Goal: Transaction & Acquisition: Purchase product/service

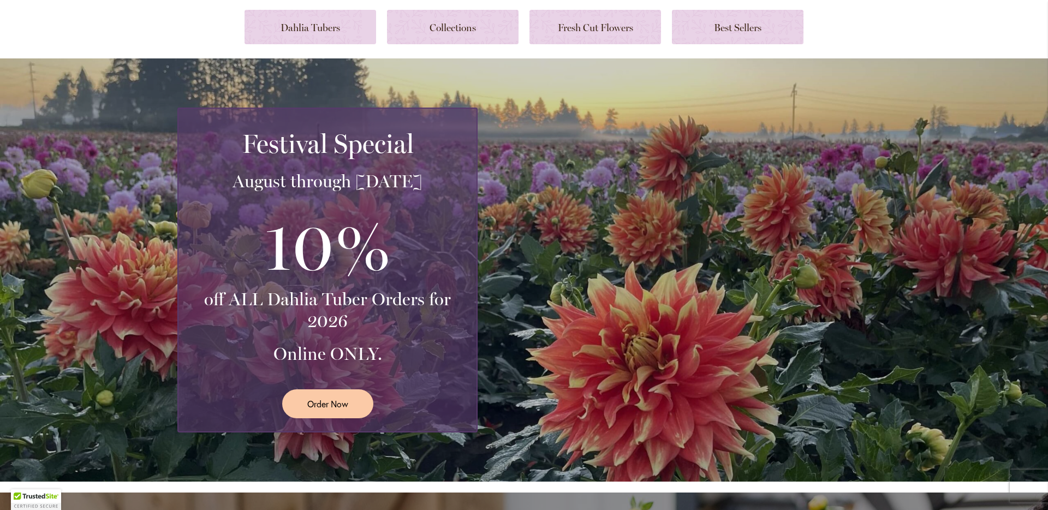
scroll to position [201, 0]
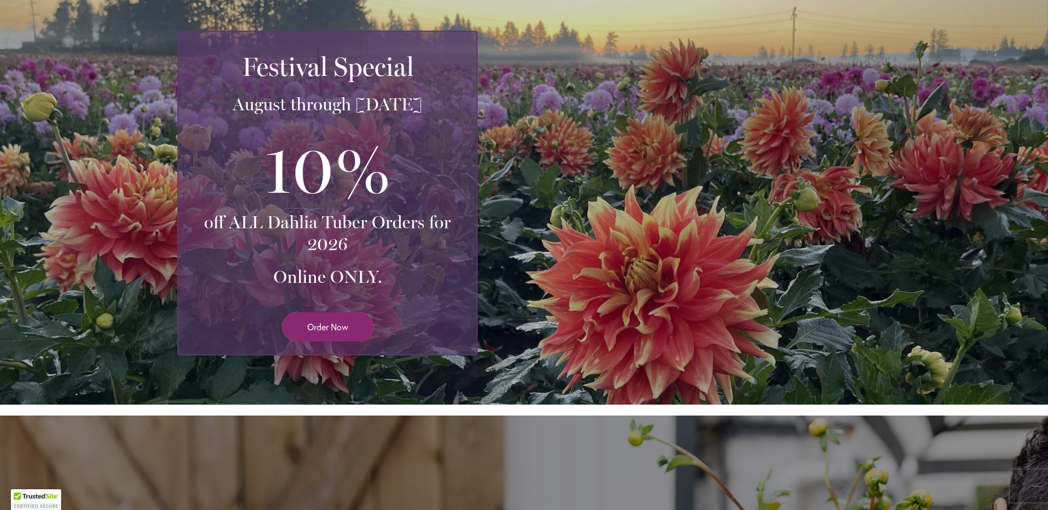
click at [300, 325] on link "Order Now" at bounding box center [327, 326] width 91 height 29
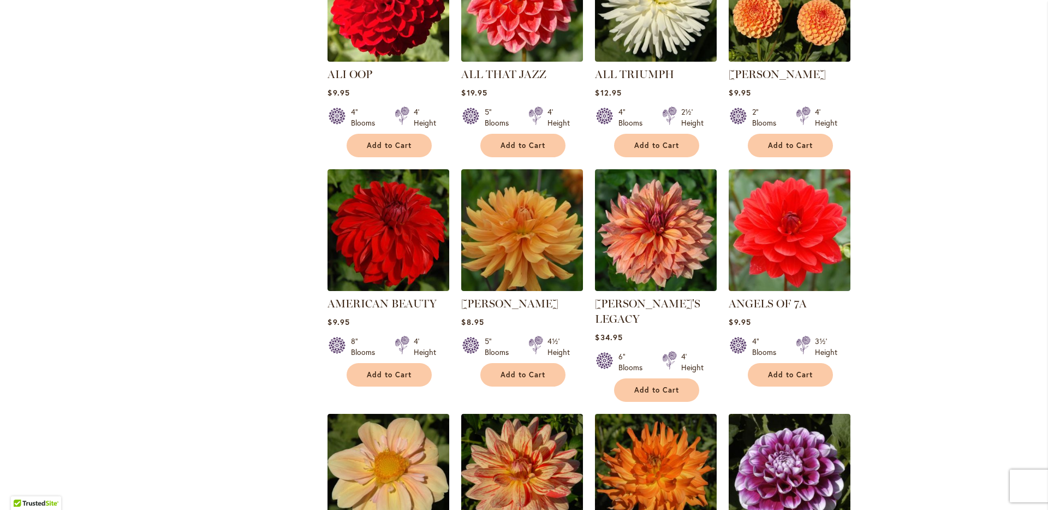
scroll to position [734, 0]
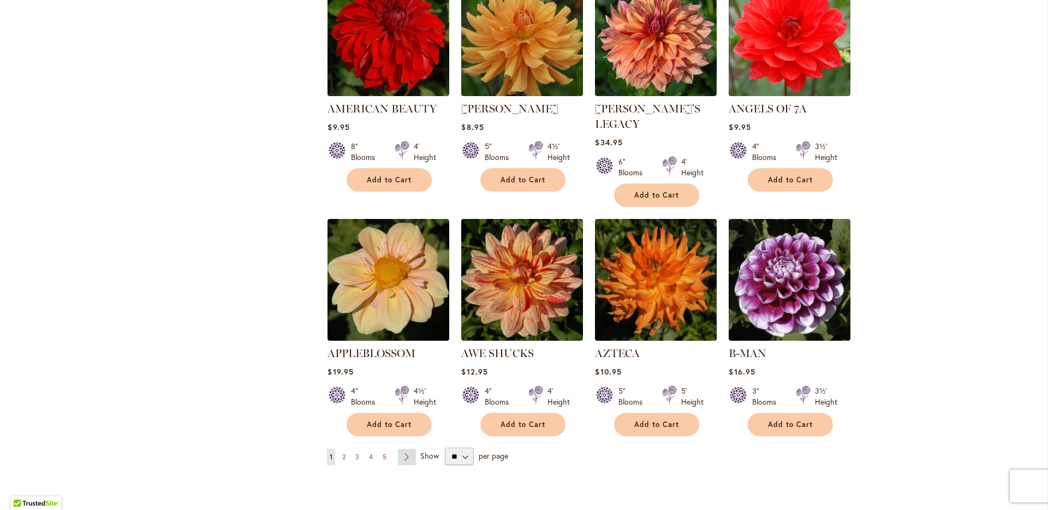
click at [403, 449] on link "Page Next" at bounding box center [407, 457] width 18 height 16
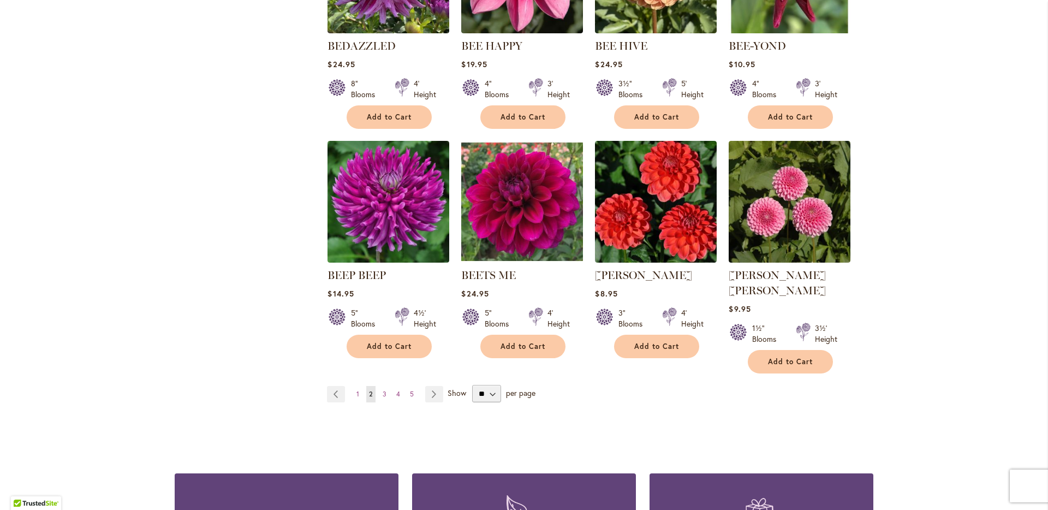
scroll to position [827, 0]
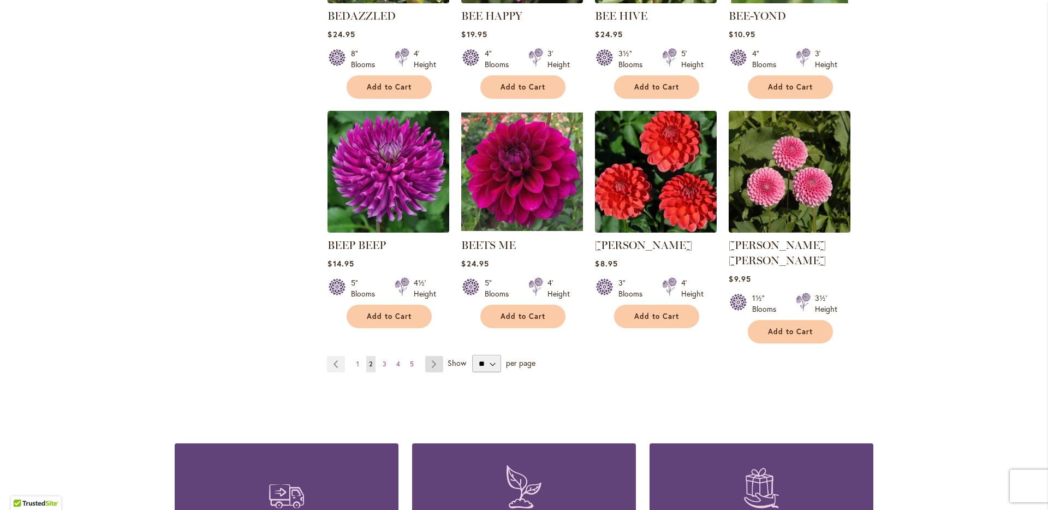
click at [433, 356] on link "Page Next" at bounding box center [434, 364] width 18 height 16
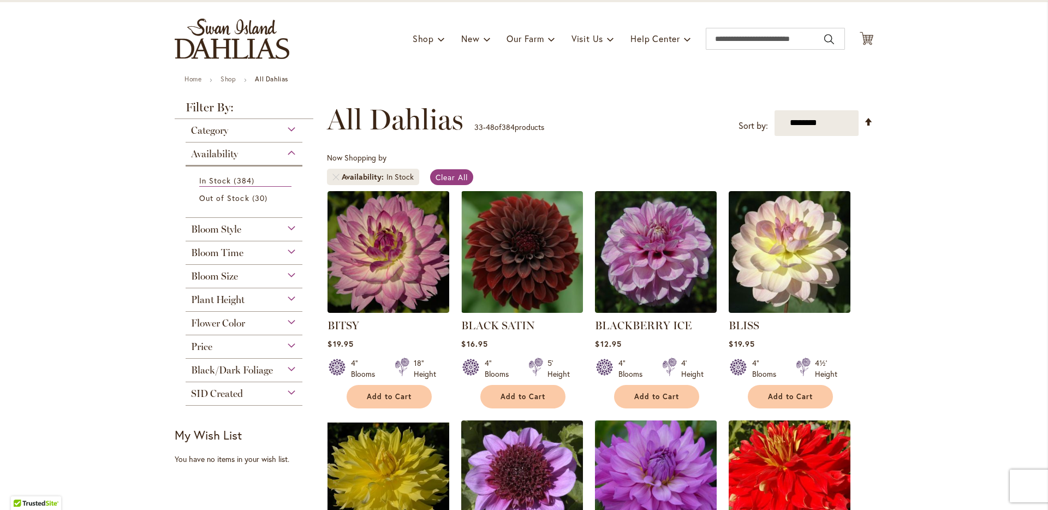
scroll to position [192, 0]
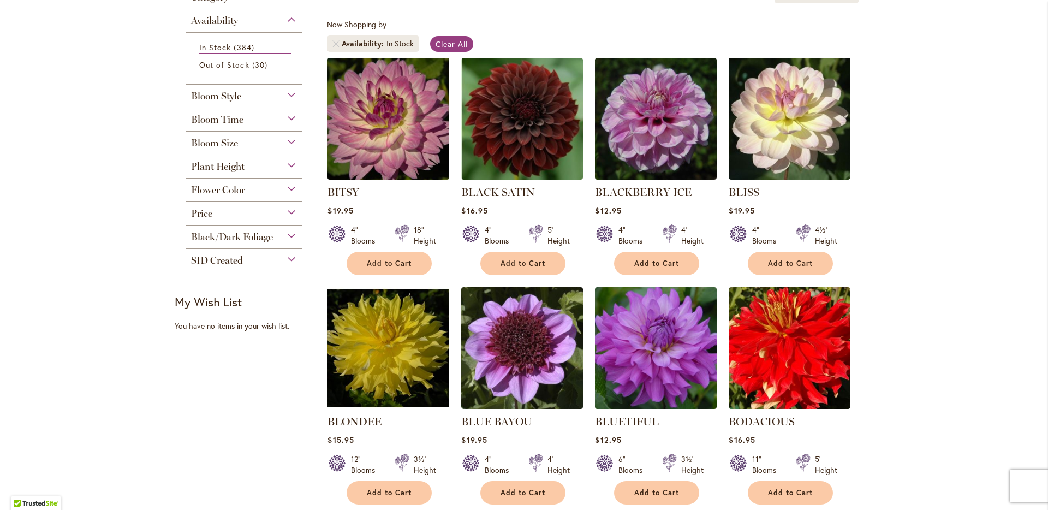
click at [374, 122] on img at bounding box center [389, 119] width 128 height 128
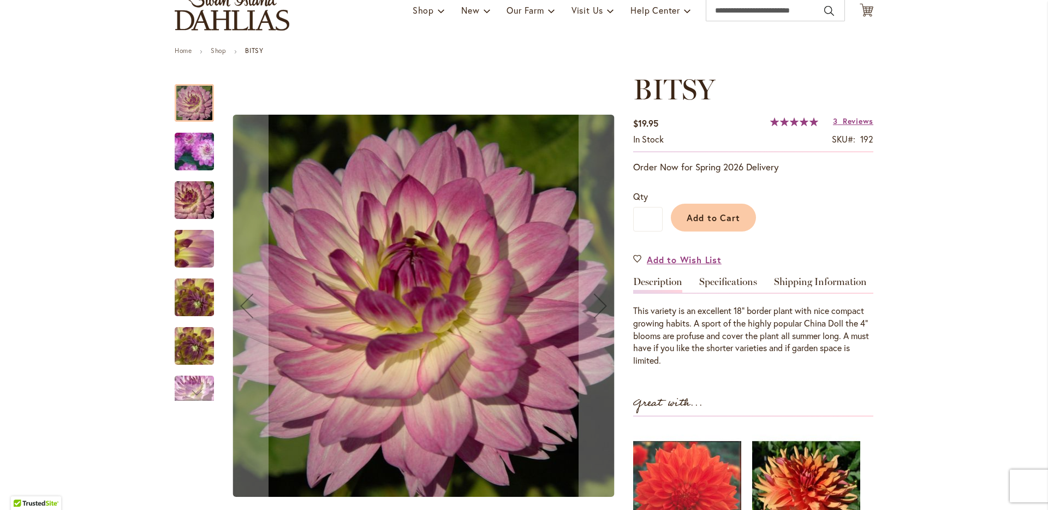
scroll to position [163, 0]
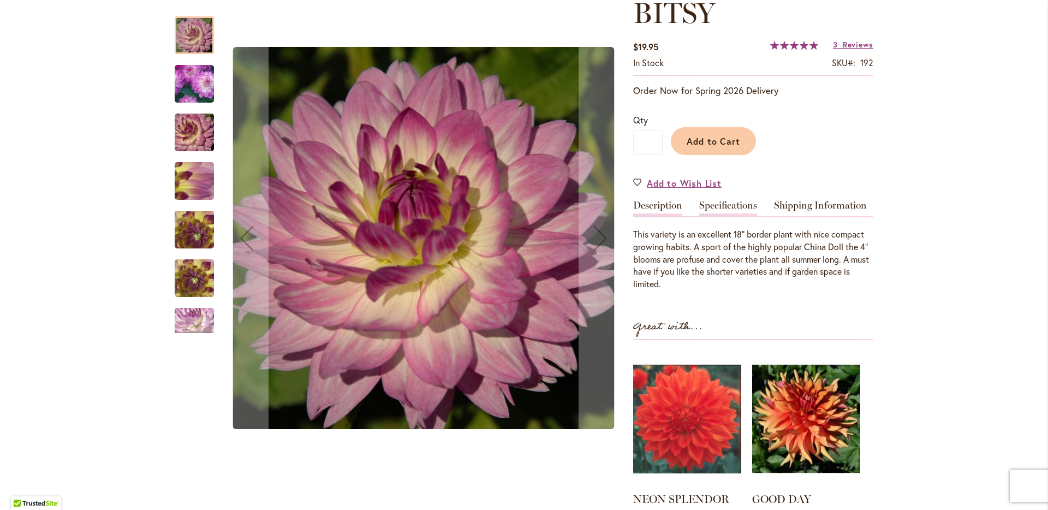
click at [712, 207] on link "Specifications" at bounding box center [728, 208] width 58 height 16
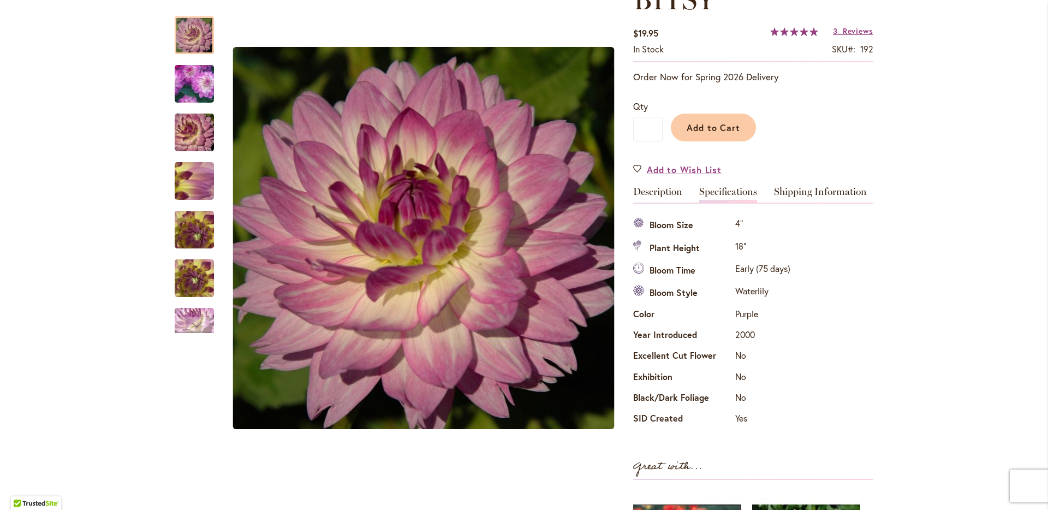
scroll to position [99, 0]
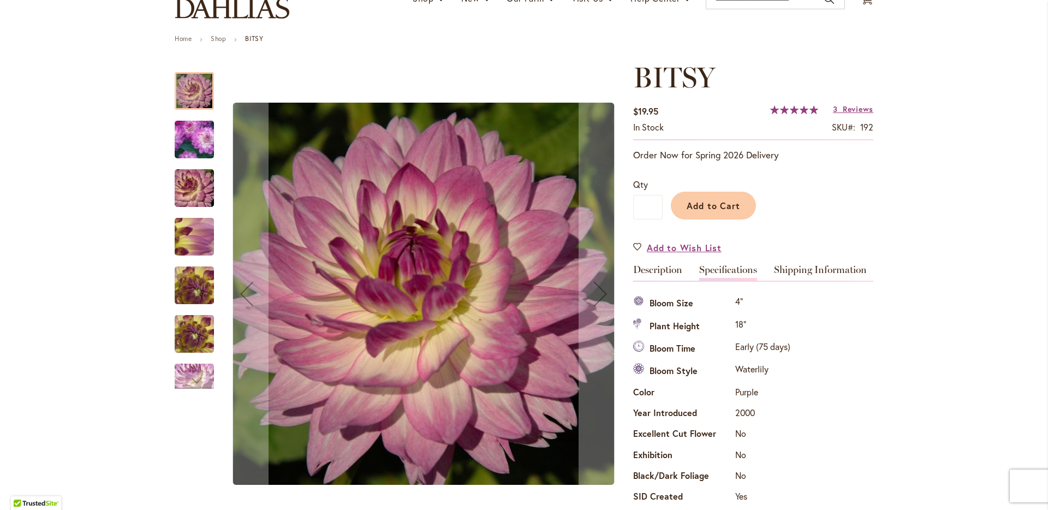
click at [197, 148] on img "BITSY" at bounding box center [194, 139] width 77 height 75
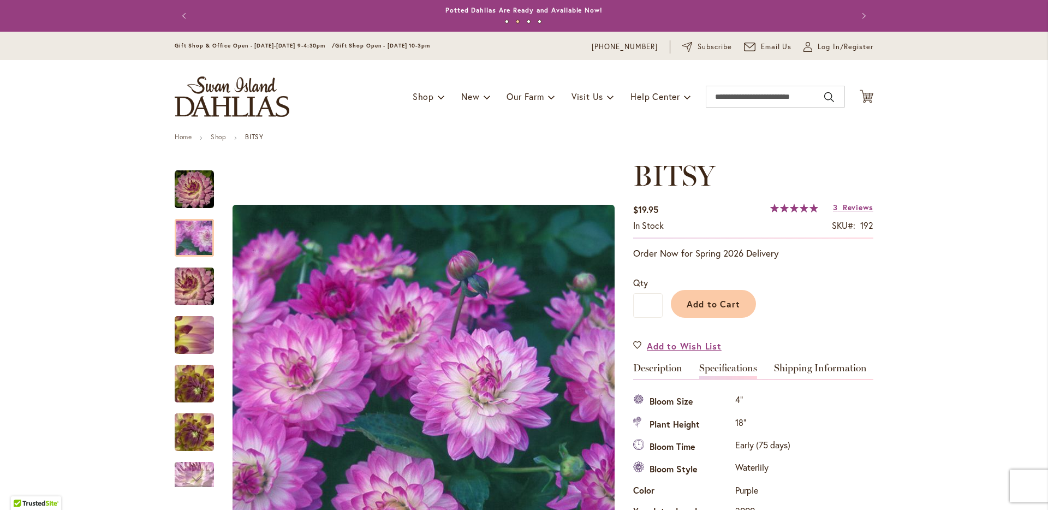
scroll to position [0, 0]
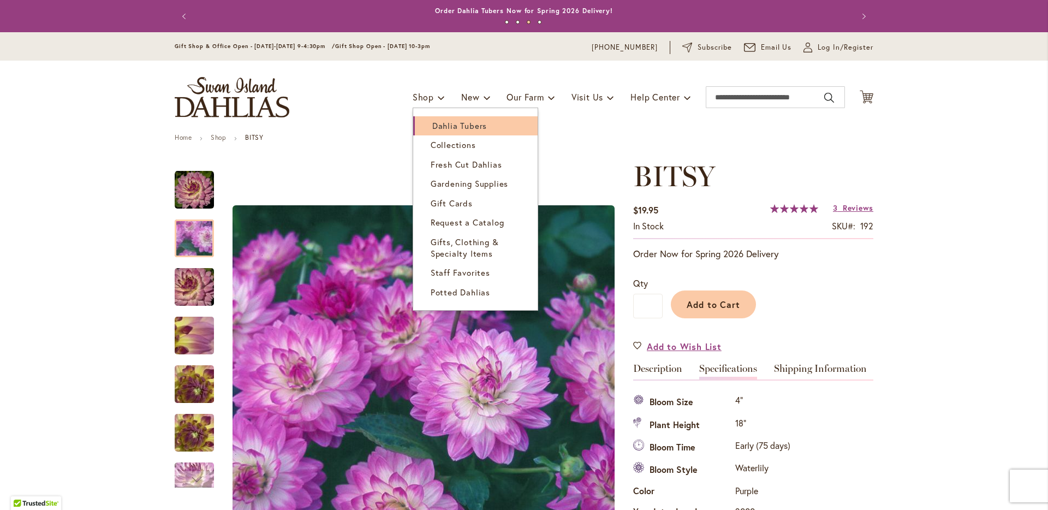
click at [444, 123] on span "Dahlia Tubers" at bounding box center [459, 125] width 55 height 11
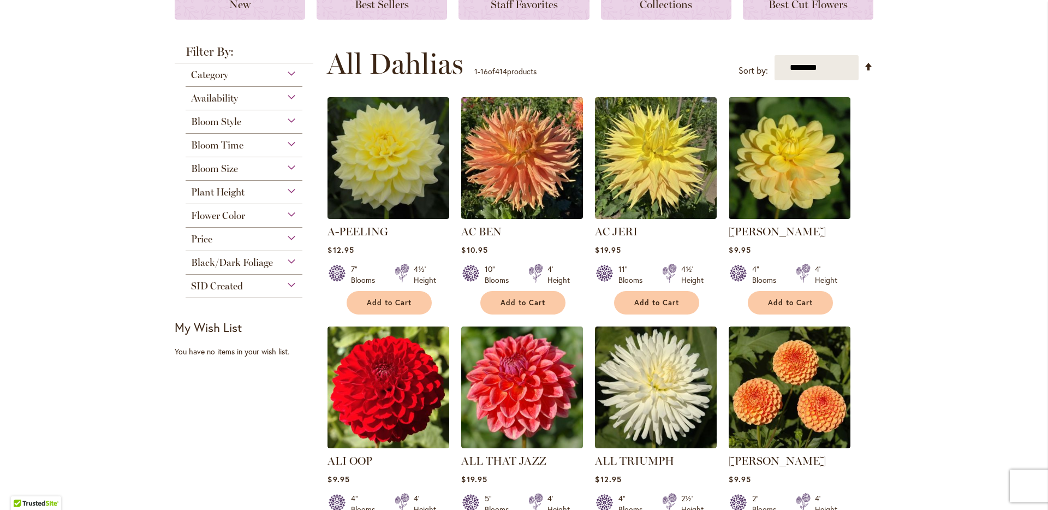
scroll to position [79, 0]
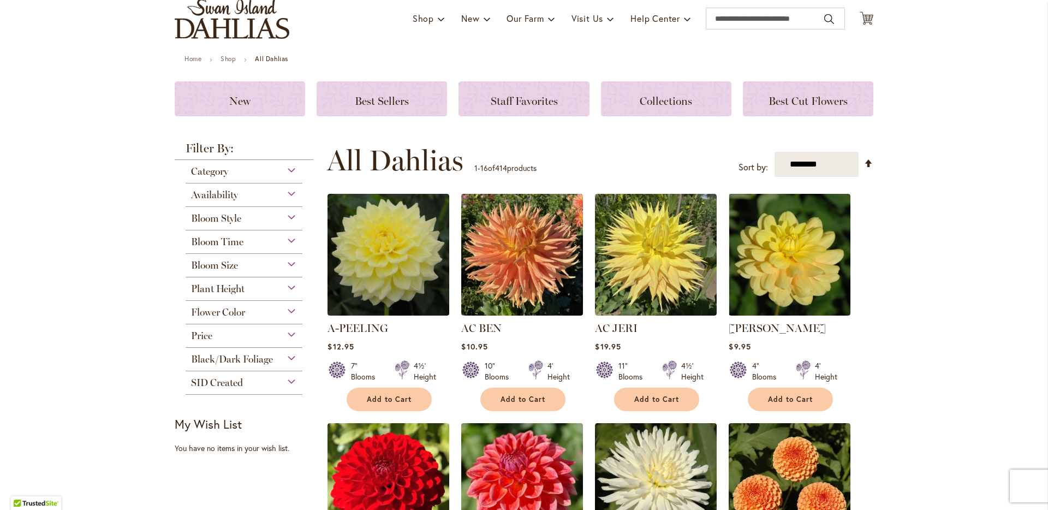
click at [284, 174] on div "Category" at bounding box center [244, 168] width 117 height 17
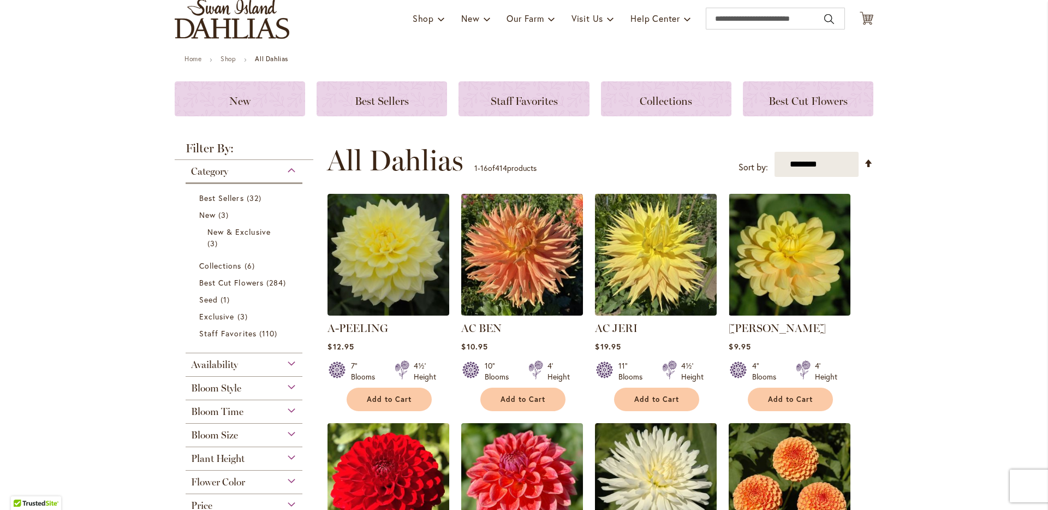
click at [284, 174] on div "Category" at bounding box center [244, 168] width 117 height 17
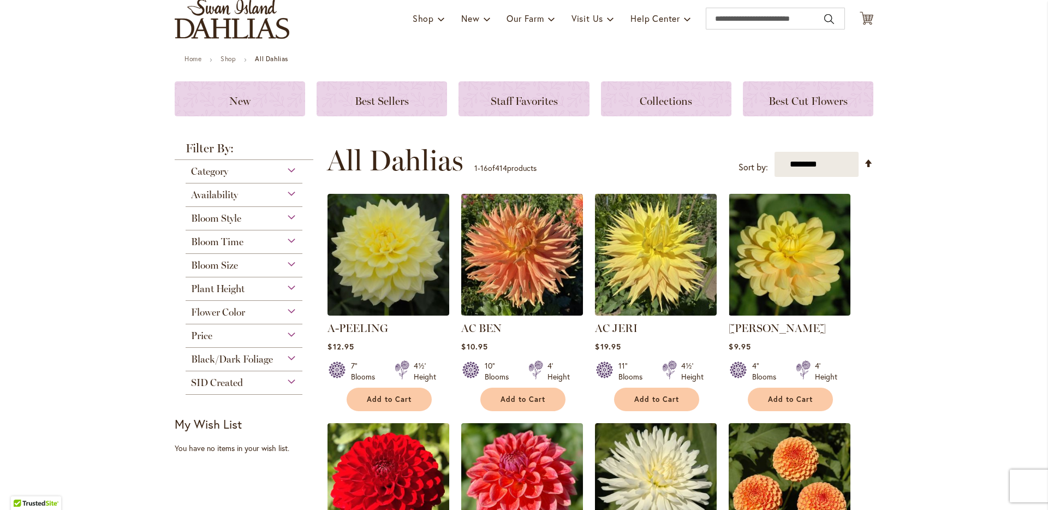
click at [290, 193] on div "Availability" at bounding box center [244, 191] width 117 height 17
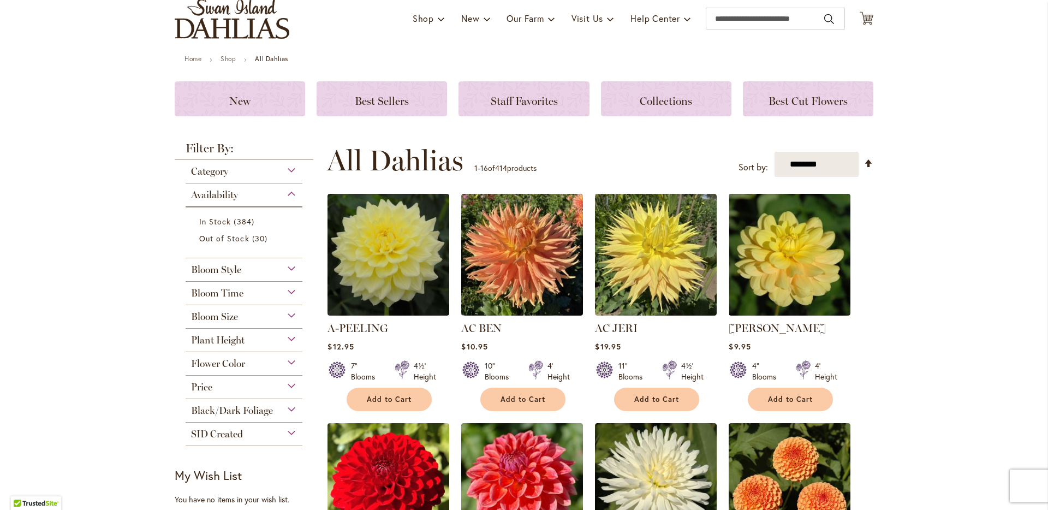
click at [290, 193] on div "Availability" at bounding box center [244, 191] width 117 height 17
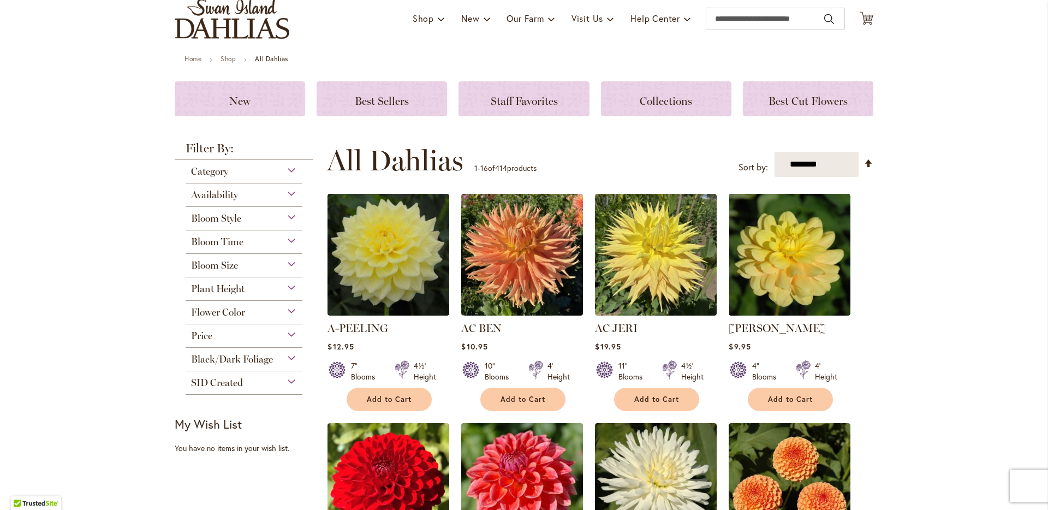
click at [290, 221] on div "Bloom Style" at bounding box center [244, 215] width 117 height 17
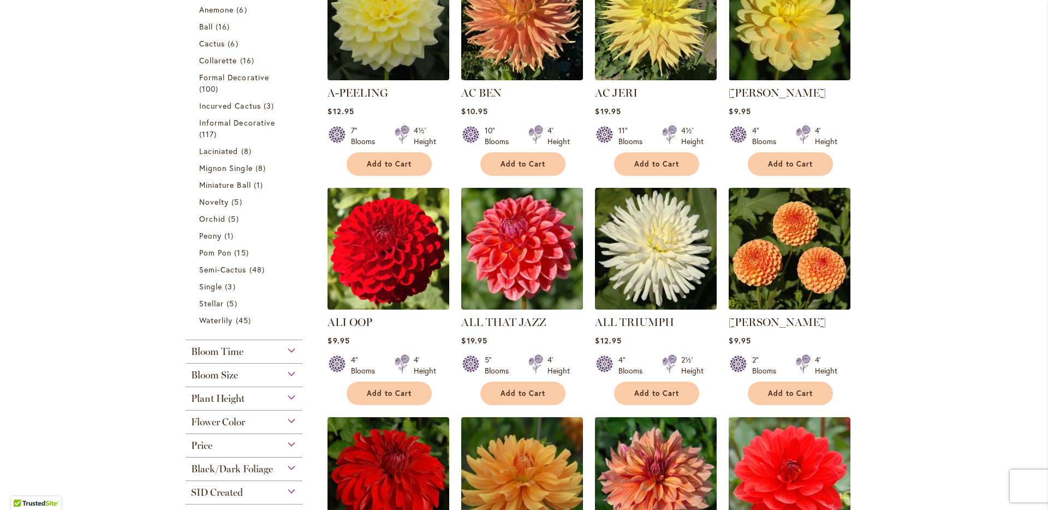
scroll to position [351, 0]
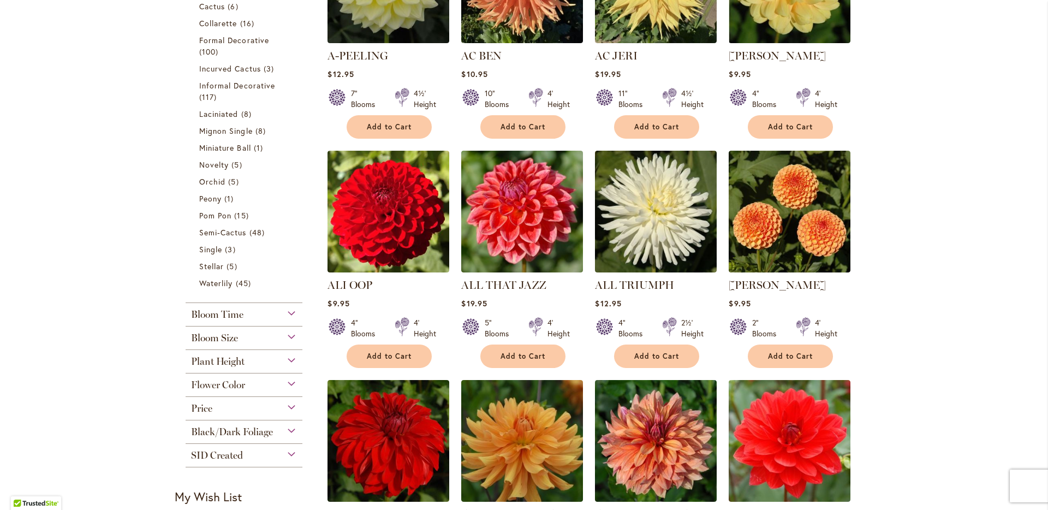
click at [282, 307] on div "Bloom Time" at bounding box center [244, 311] width 117 height 17
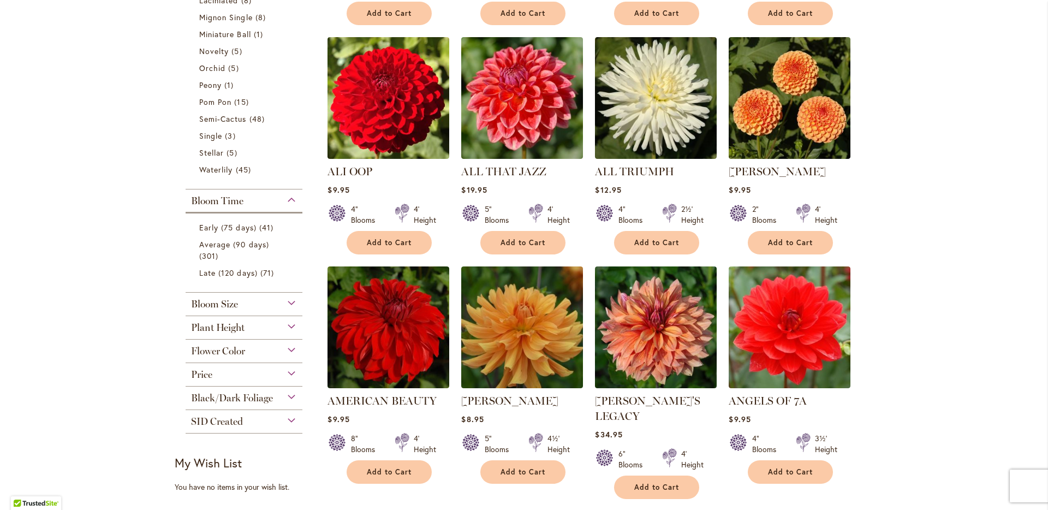
scroll to position [516, 0]
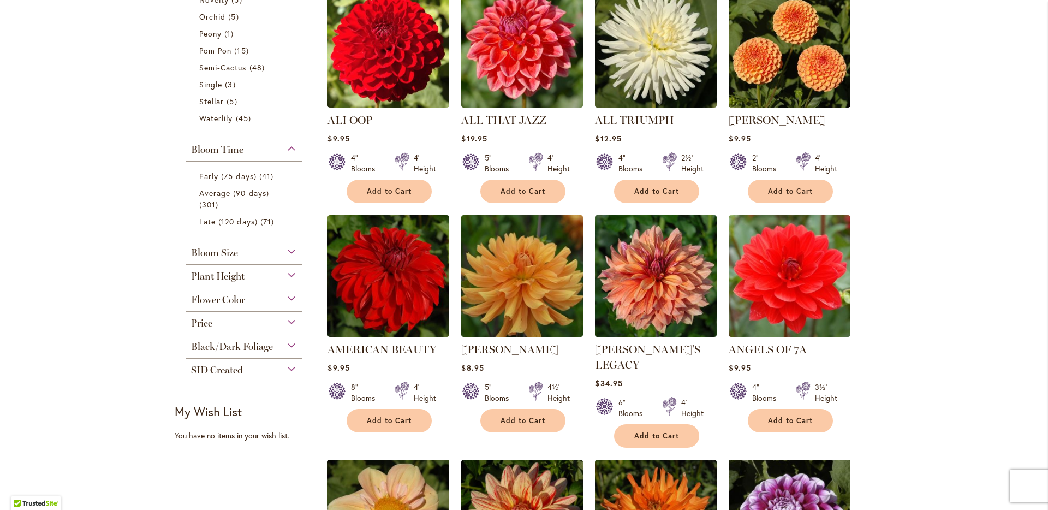
click at [288, 251] on div "Bloom Size" at bounding box center [244, 249] width 117 height 17
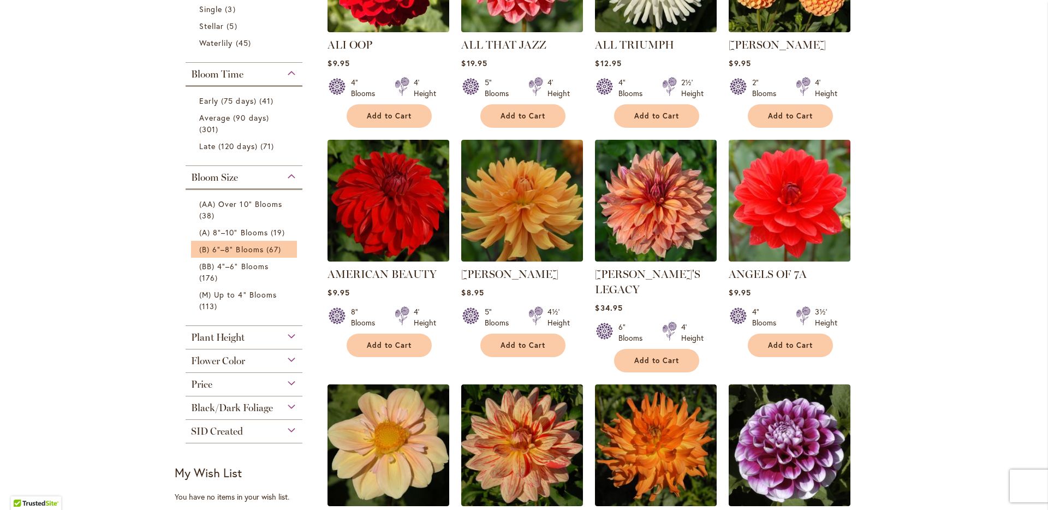
scroll to position [649, 0]
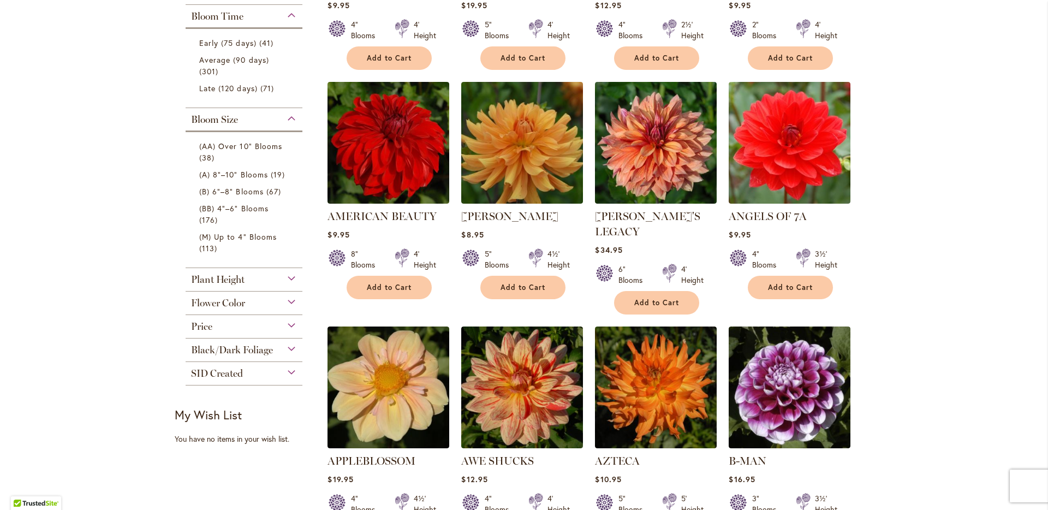
click at [289, 280] on div "Plant Height" at bounding box center [244, 276] width 117 height 17
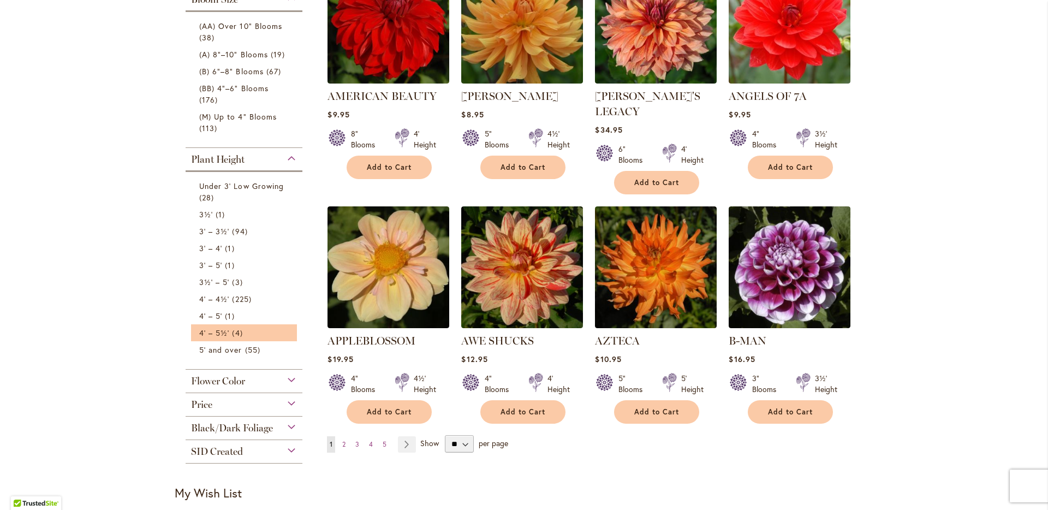
scroll to position [799, 0]
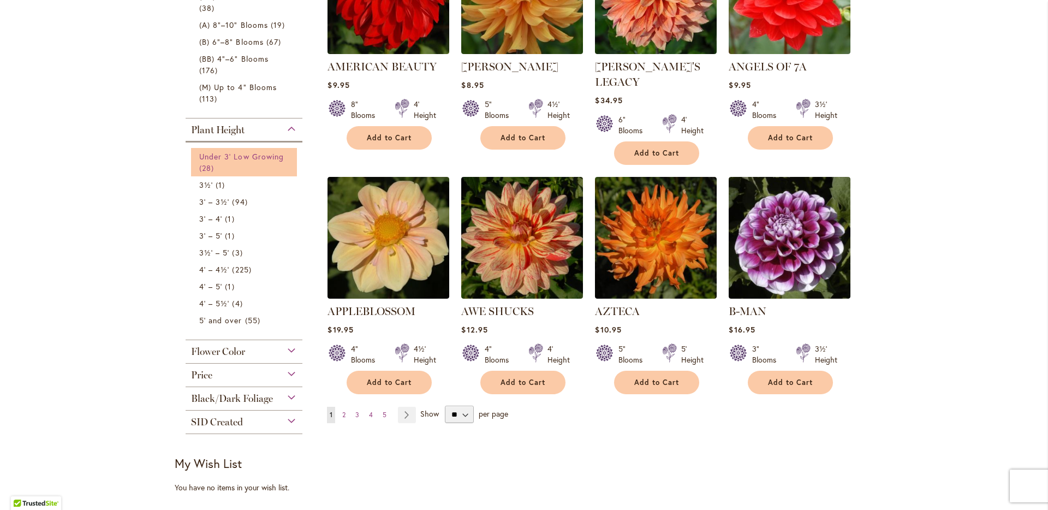
click at [255, 165] on link "Under 3' Low Growing 28 items" at bounding box center [245, 162] width 92 height 23
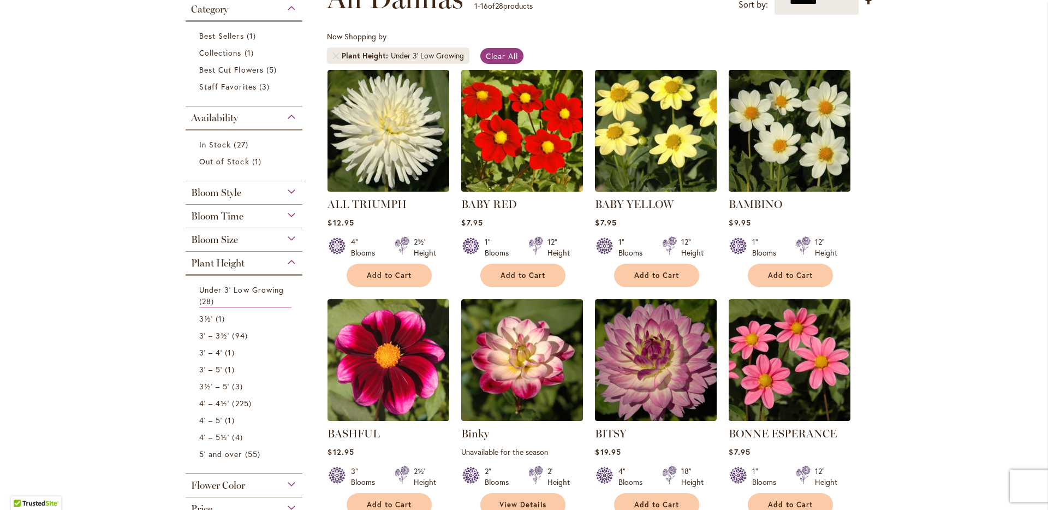
scroll to position [271, 0]
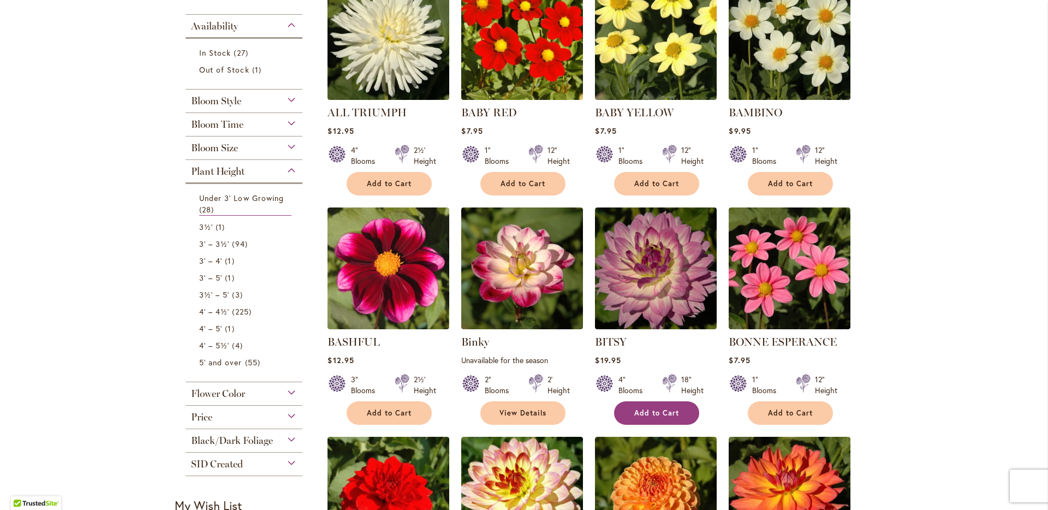
click at [637, 411] on span "Add to Cart" at bounding box center [656, 412] width 45 height 9
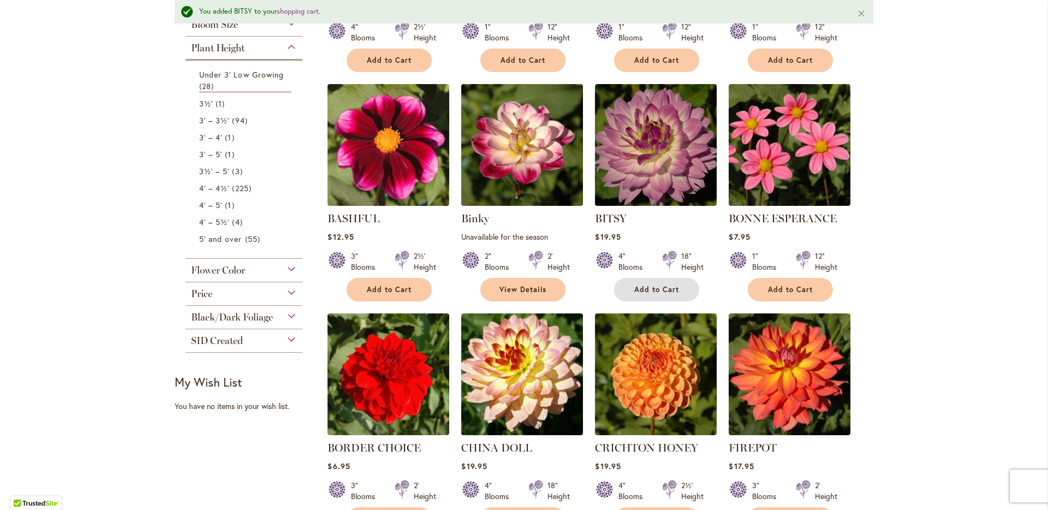
scroll to position [509, 0]
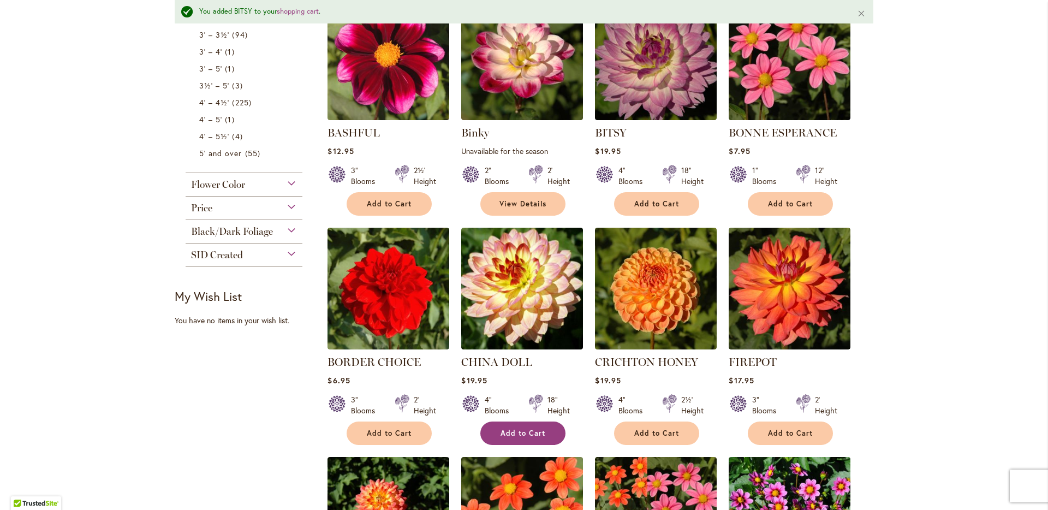
click at [538, 430] on span "Add to Cart" at bounding box center [523, 433] width 45 height 9
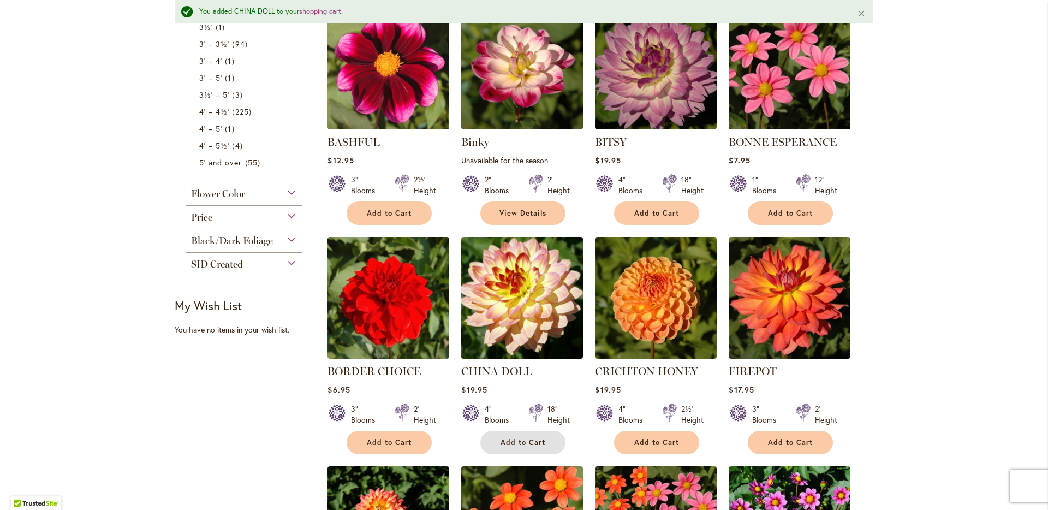
scroll to position [736, 0]
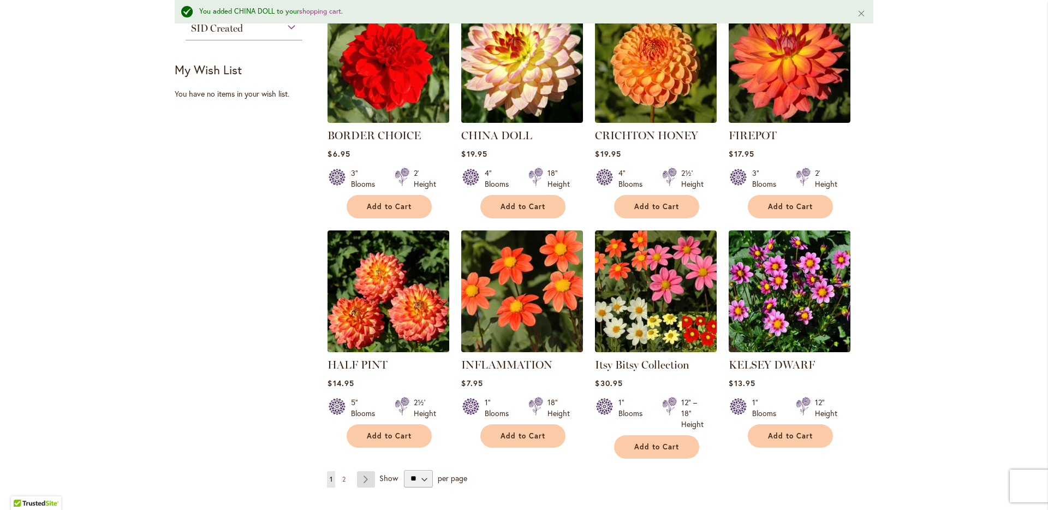
click at [362, 479] on link "Page Next" at bounding box center [366, 479] width 18 height 16
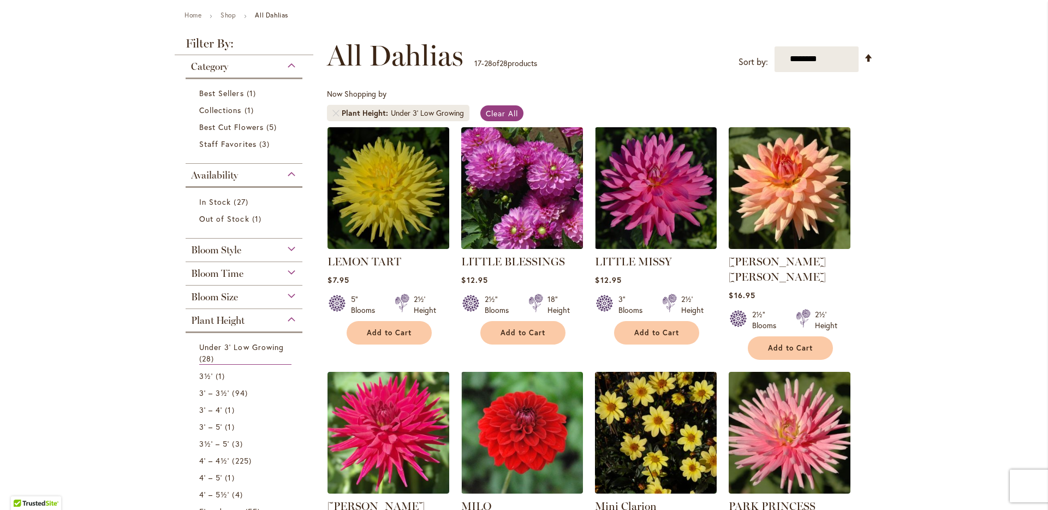
scroll to position [119, 0]
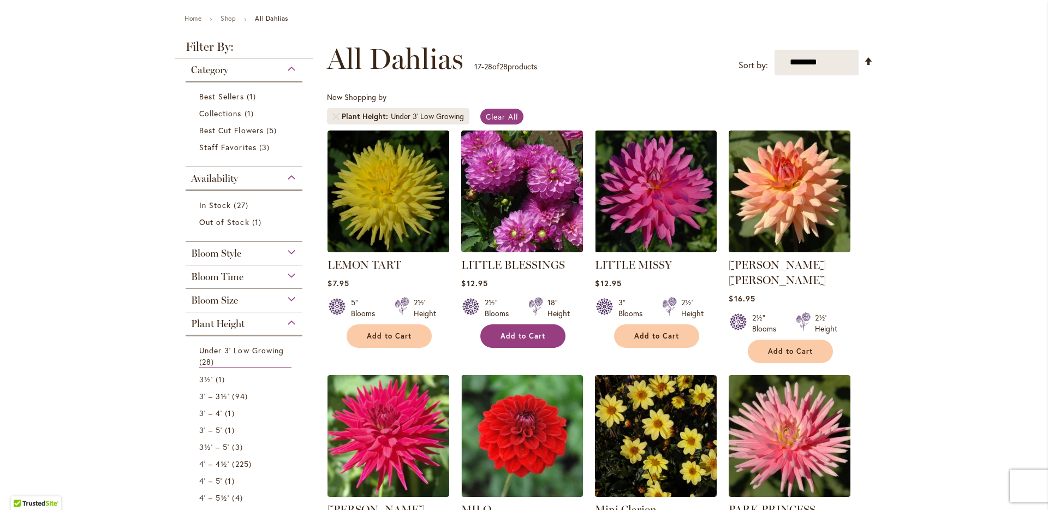
click at [529, 329] on button "Add to Cart" at bounding box center [522, 335] width 85 height 23
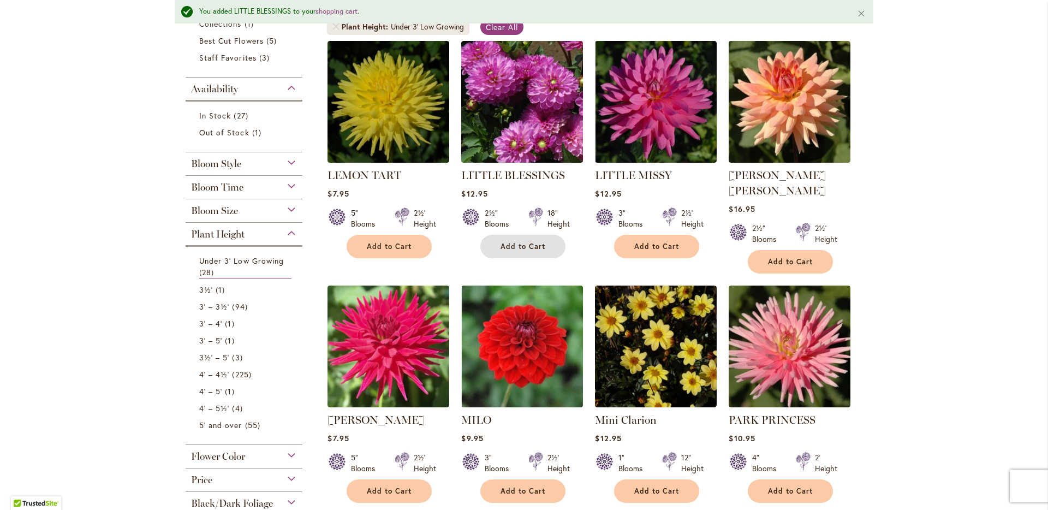
scroll to position [0, 0]
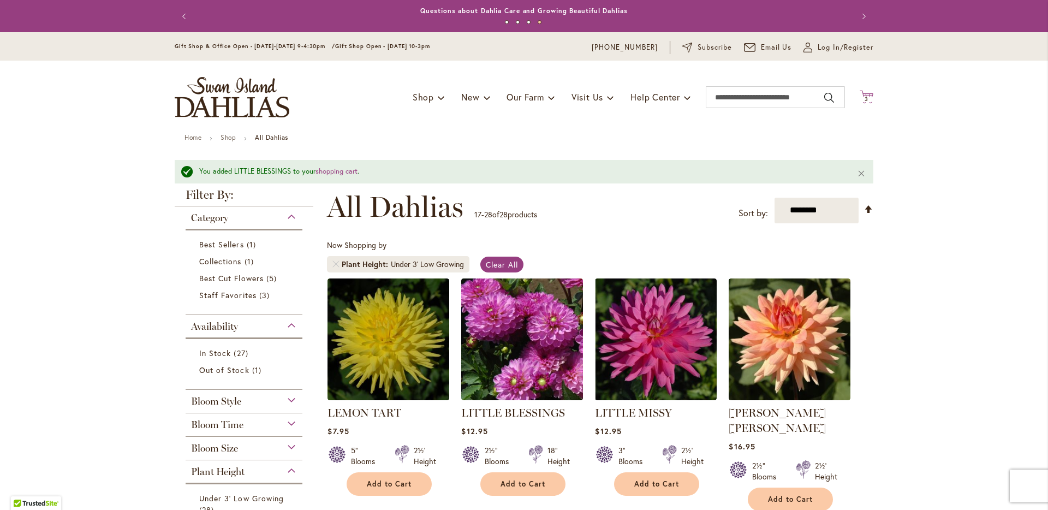
click at [860, 93] on icon "Cart .cls-1 { fill: #231f20; }" at bounding box center [867, 97] width 14 height 14
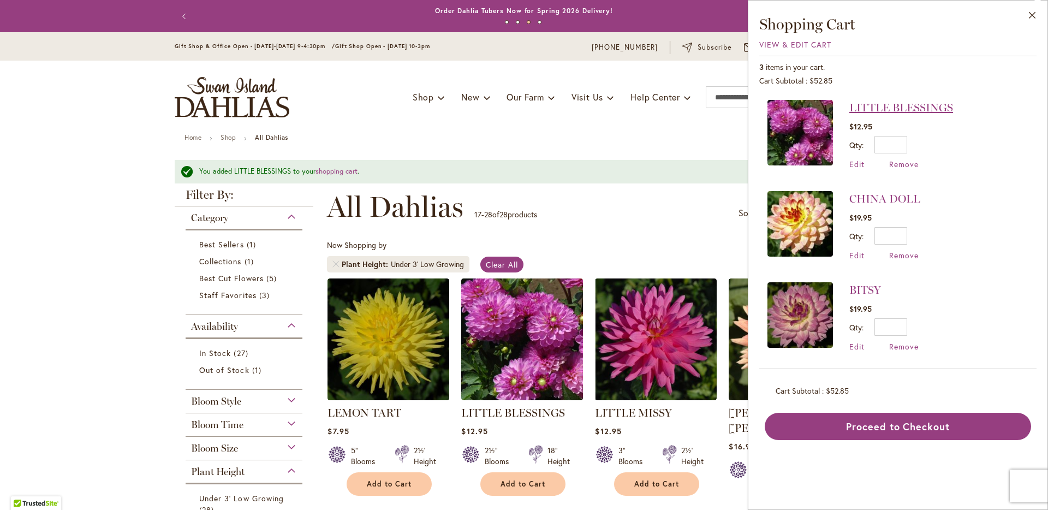
click at [875, 105] on link "LITTLE BLESSINGS" at bounding box center [901, 107] width 104 height 13
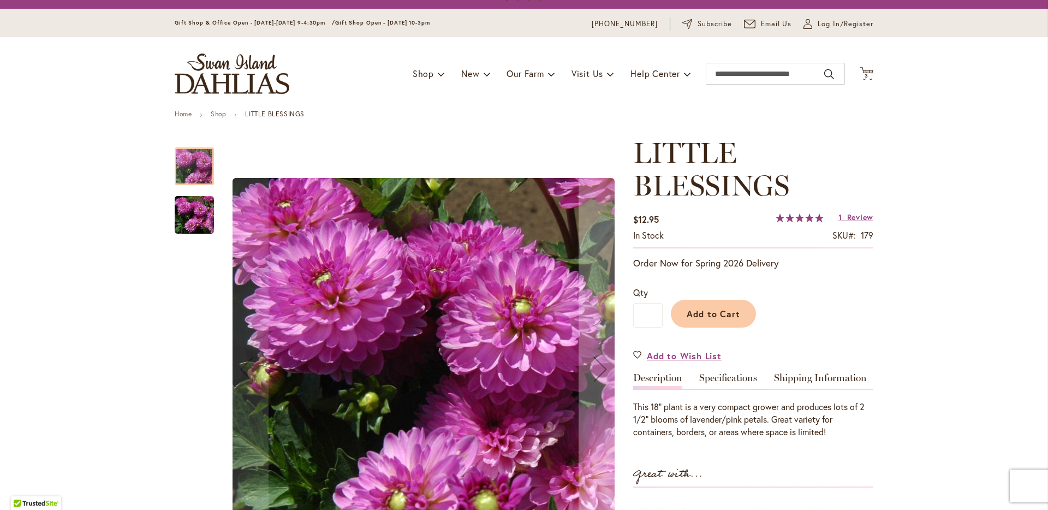
scroll to position [164, 0]
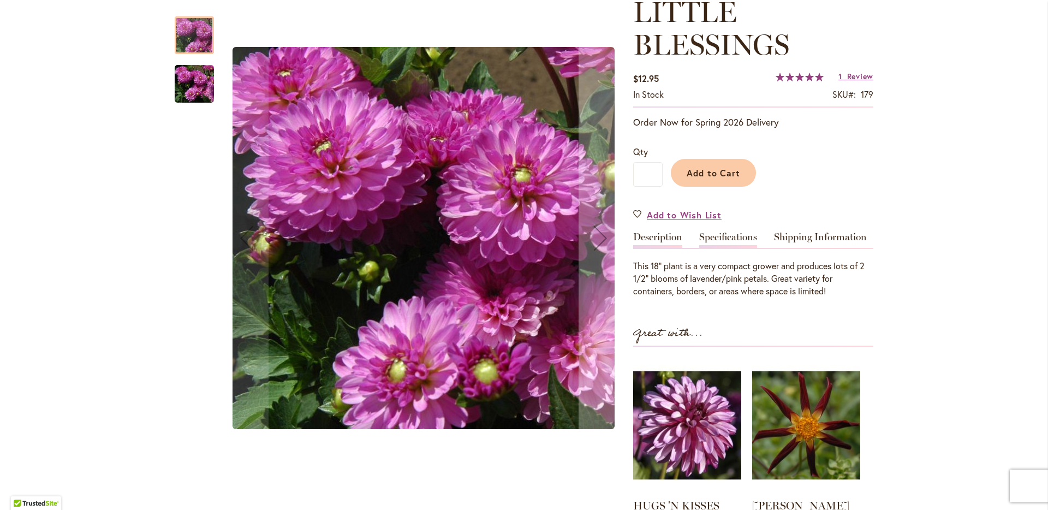
click at [722, 239] on link "Specifications" at bounding box center [728, 240] width 58 height 16
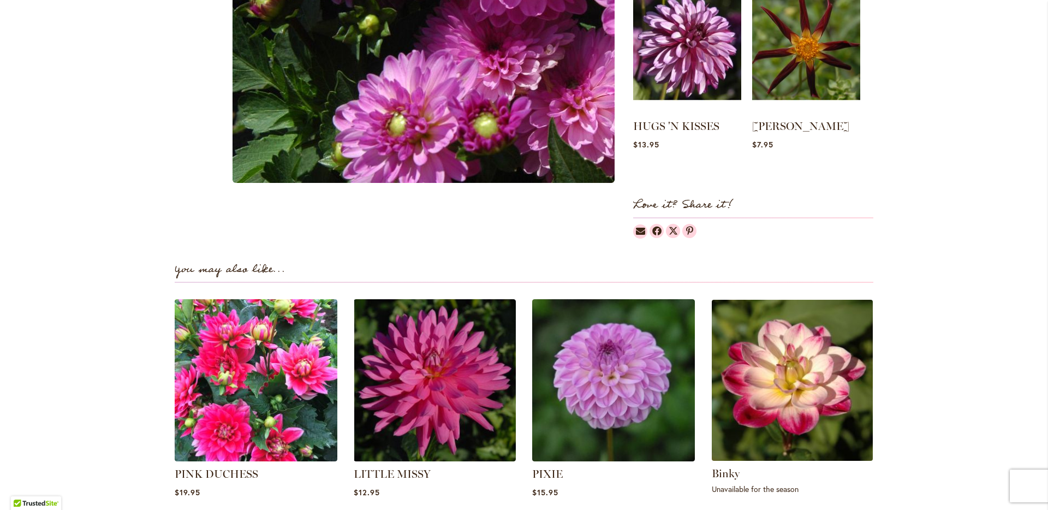
scroll to position [763, 0]
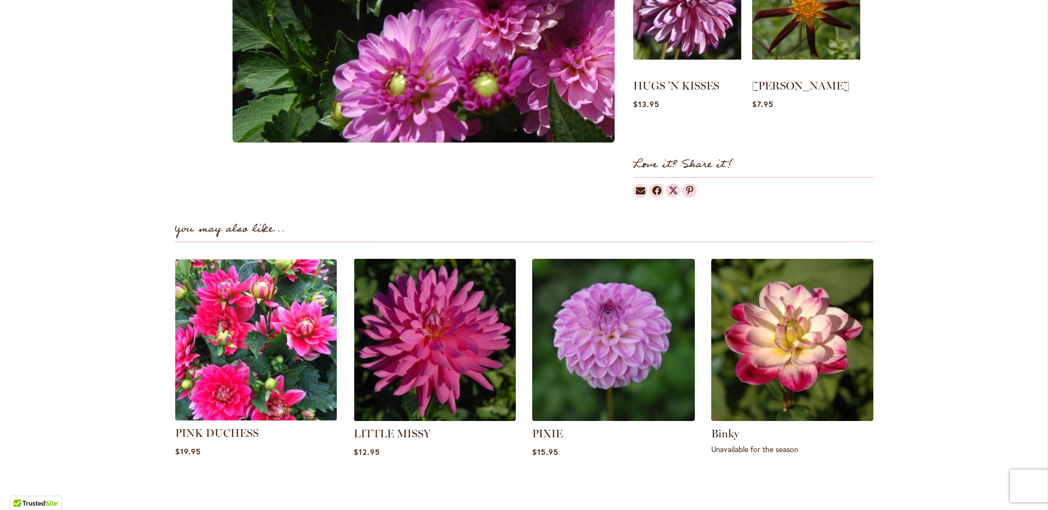
click at [246, 329] on img at bounding box center [255, 339] width 169 height 169
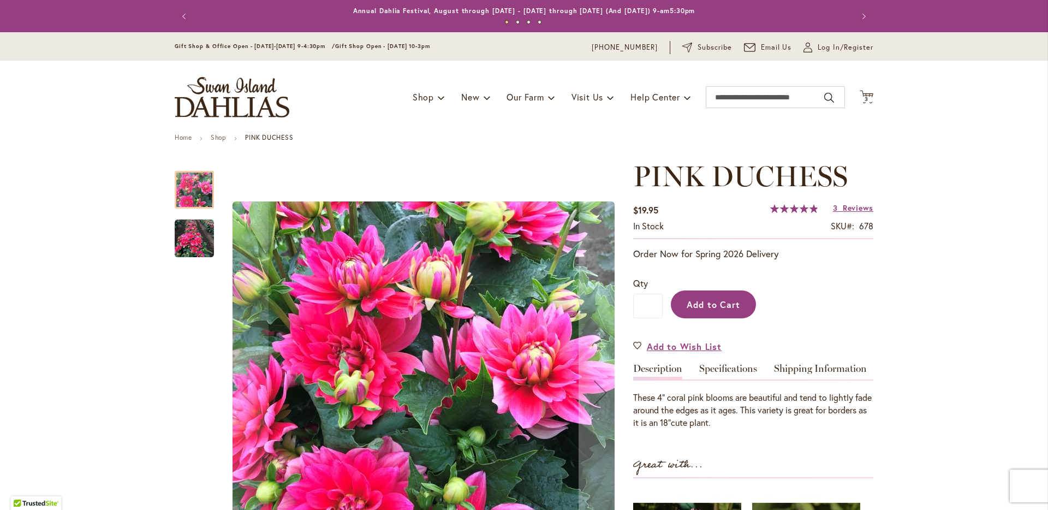
click at [714, 305] on span "Add to Cart" at bounding box center [714, 304] width 54 height 11
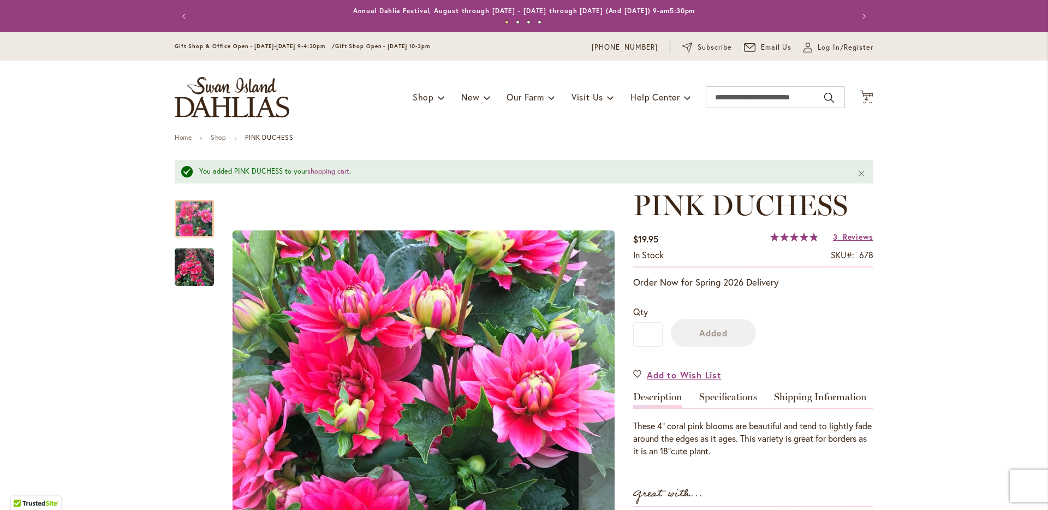
click at [198, 233] on div at bounding box center [194, 219] width 39 height 38
click at [194, 266] on img "PINK DUCHESS" at bounding box center [194, 266] width 39 height 39
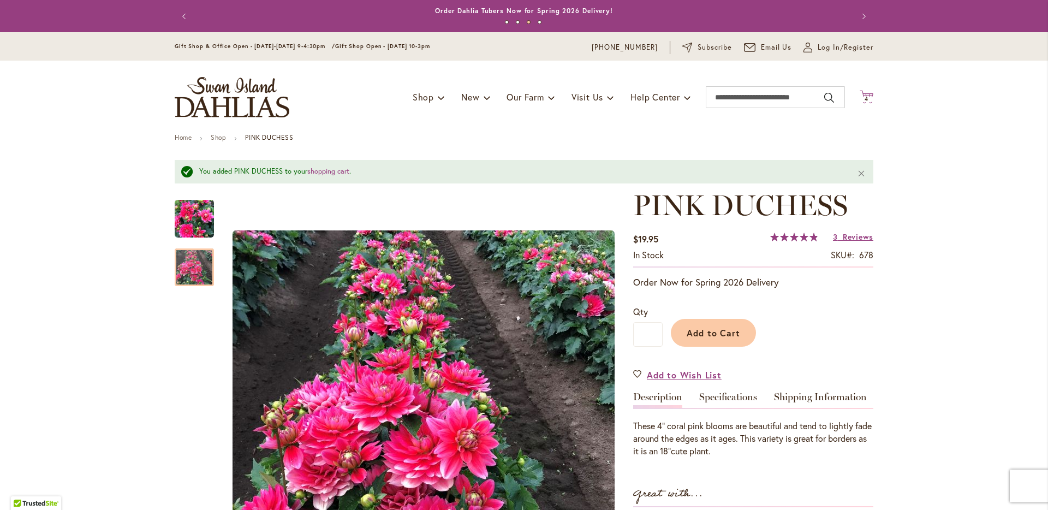
click at [865, 96] on icon "Cart .cls-1 { fill: #231f20; }" at bounding box center [867, 97] width 14 height 14
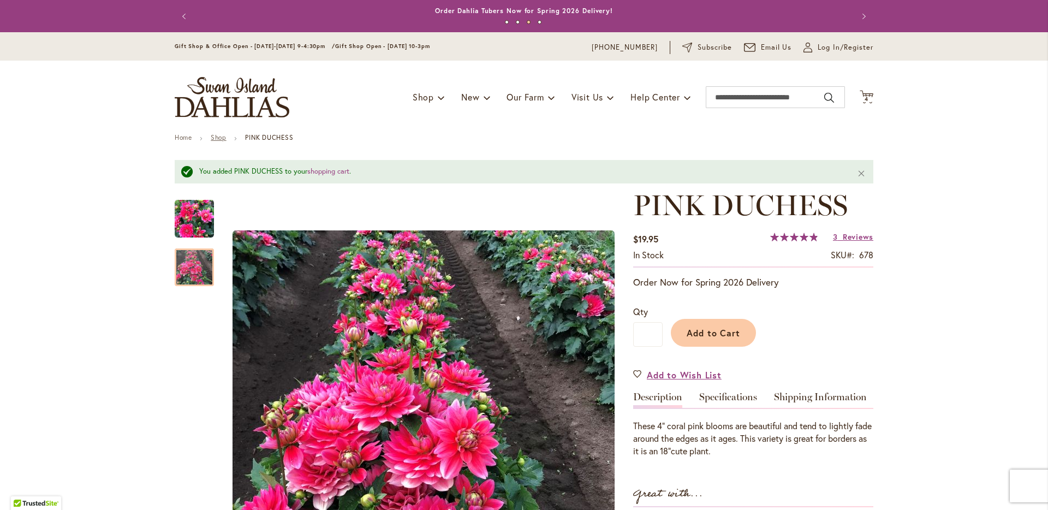
click at [219, 138] on link "Shop" at bounding box center [218, 137] width 15 height 8
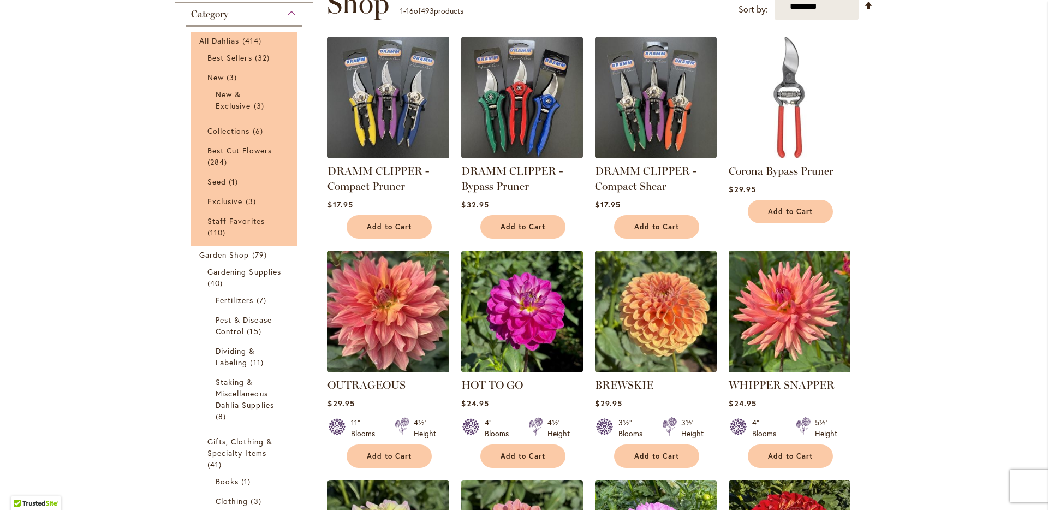
scroll to position [41, 0]
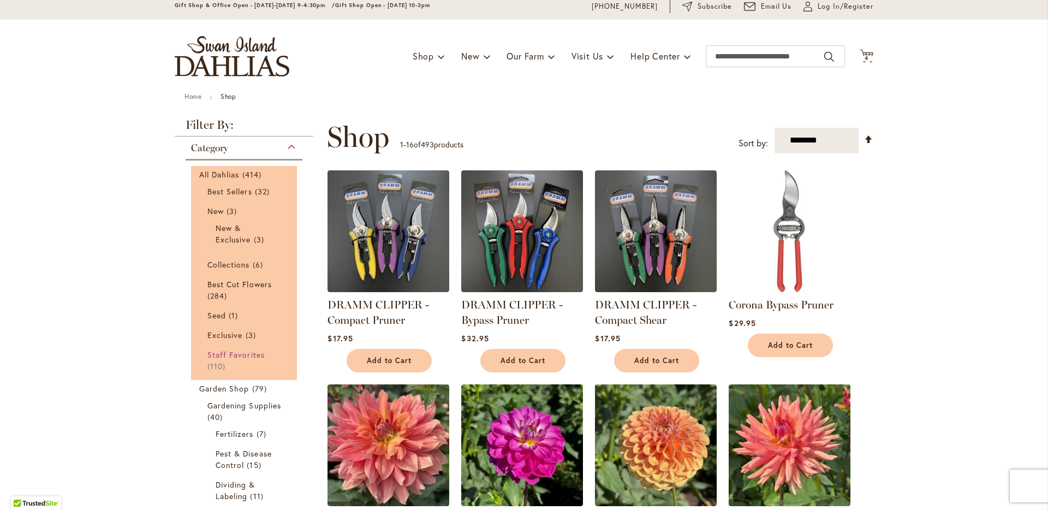
click at [243, 354] on span "Staff Favorites" at bounding box center [235, 354] width 57 height 10
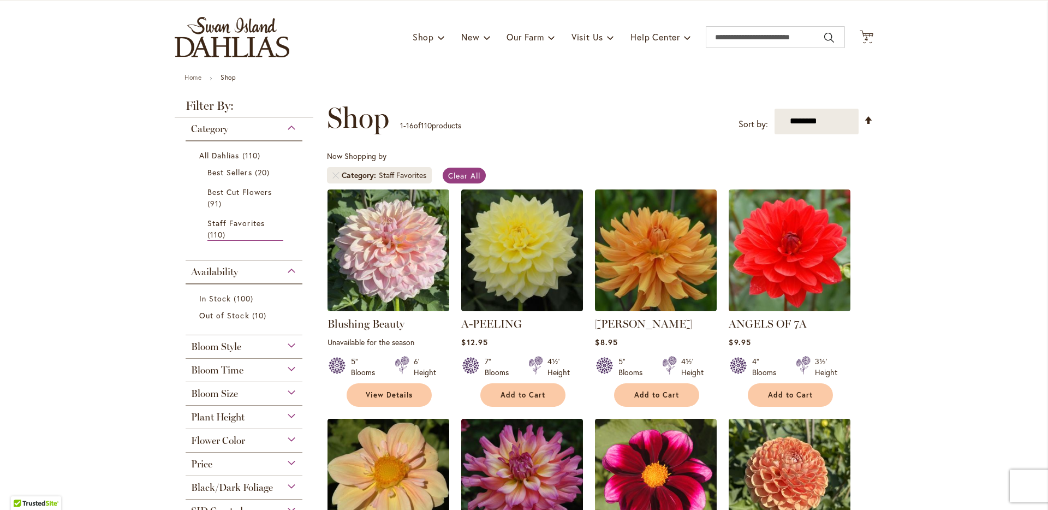
scroll to position [112, 0]
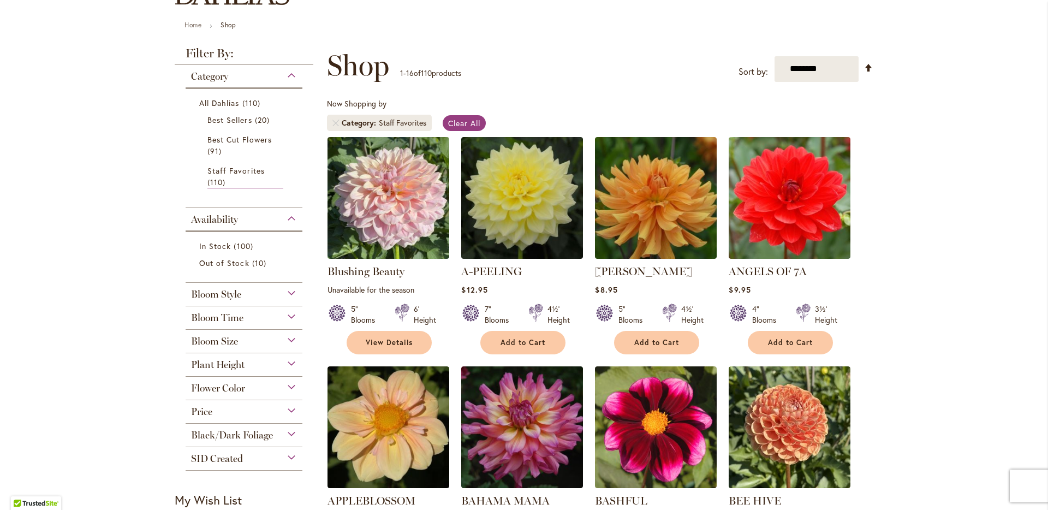
click at [288, 362] on div "Plant Height" at bounding box center [244, 361] width 117 height 17
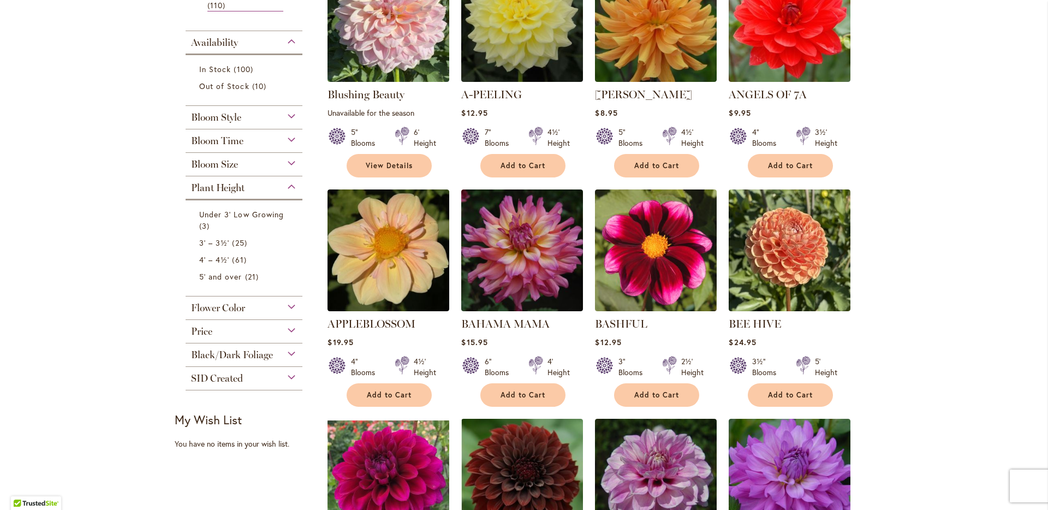
scroll to position [286, 0]
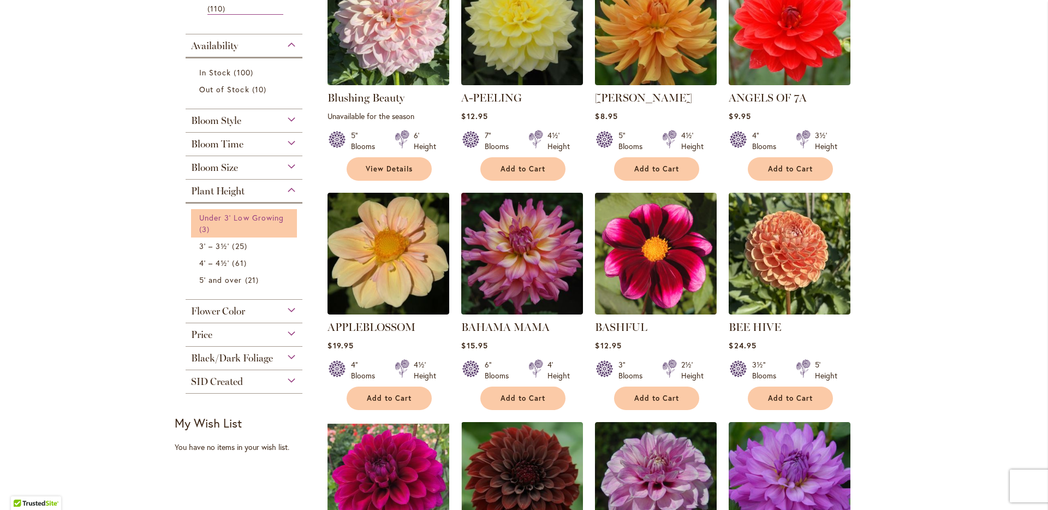
click at [239, 217] on span "Under 3' Low Growing" at bounding box center [241, 217] width 85 height 10
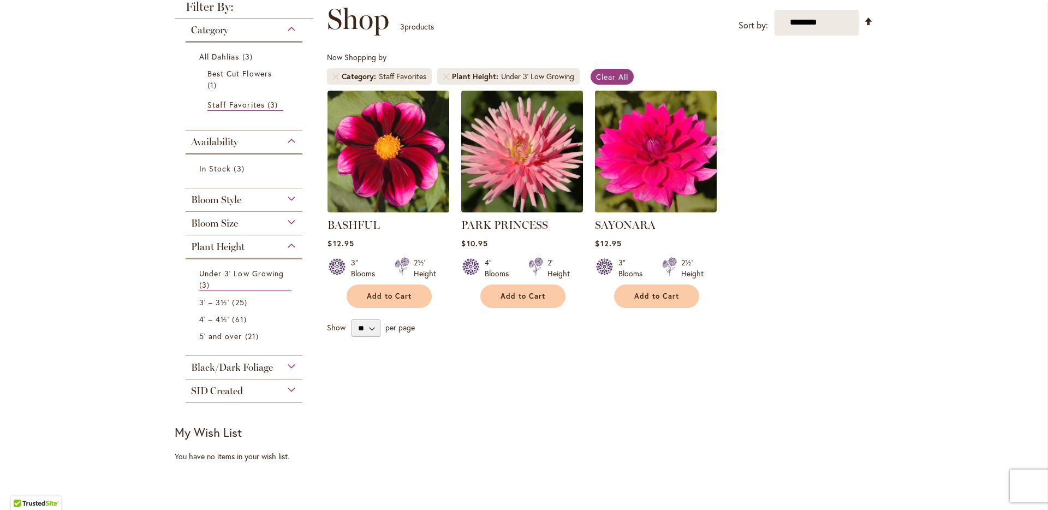
scroll to position [141, 0]
